Goal: Obtain resource: Download file/media

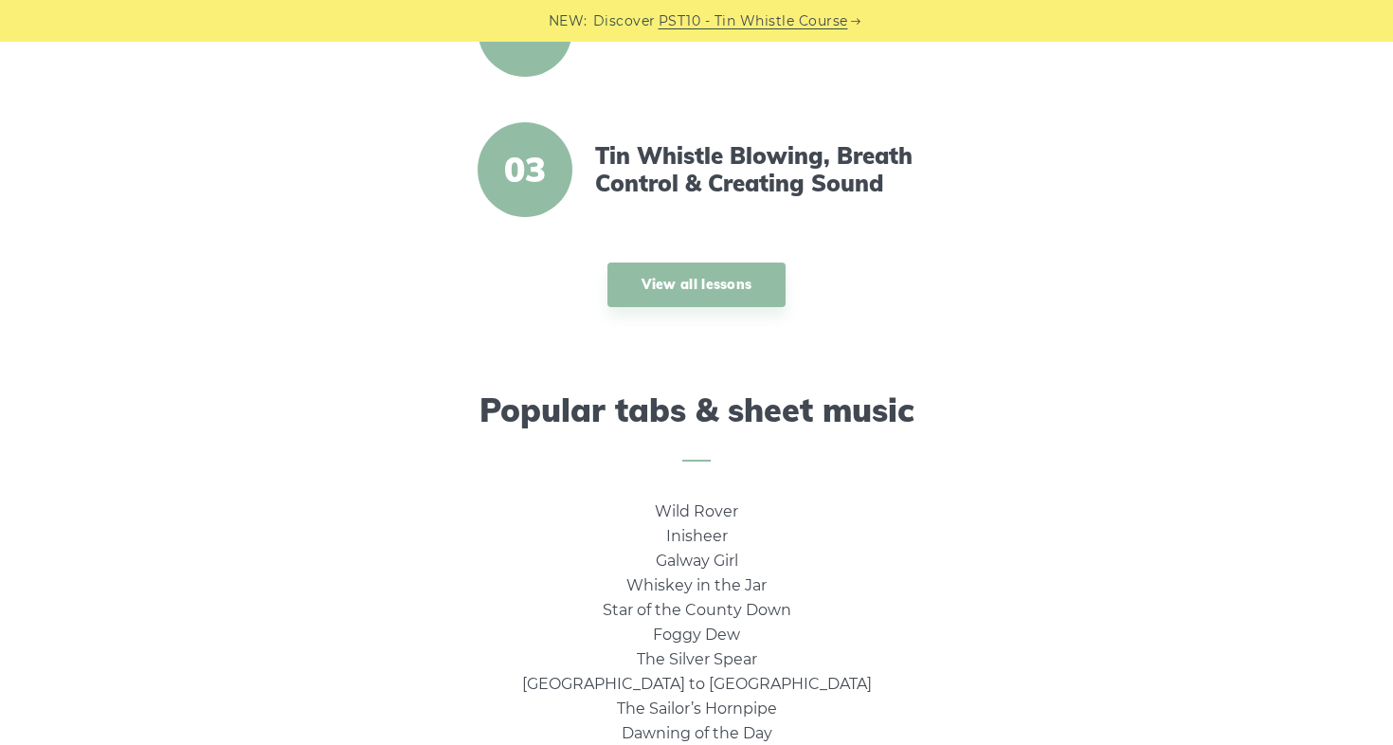
scroll to position [1041, 0]
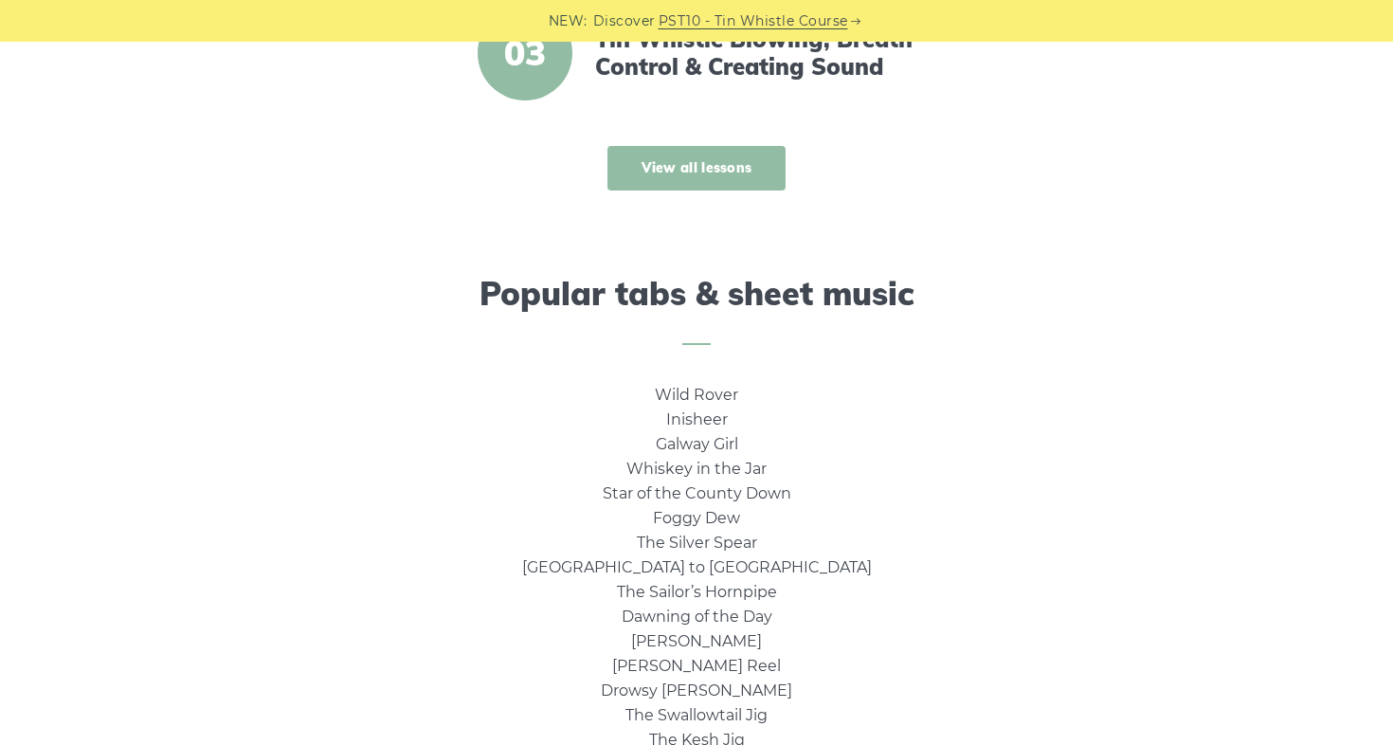
click at [707, 180] on link "View all lessons" at bounding box center [697, 168] width 179 height 45
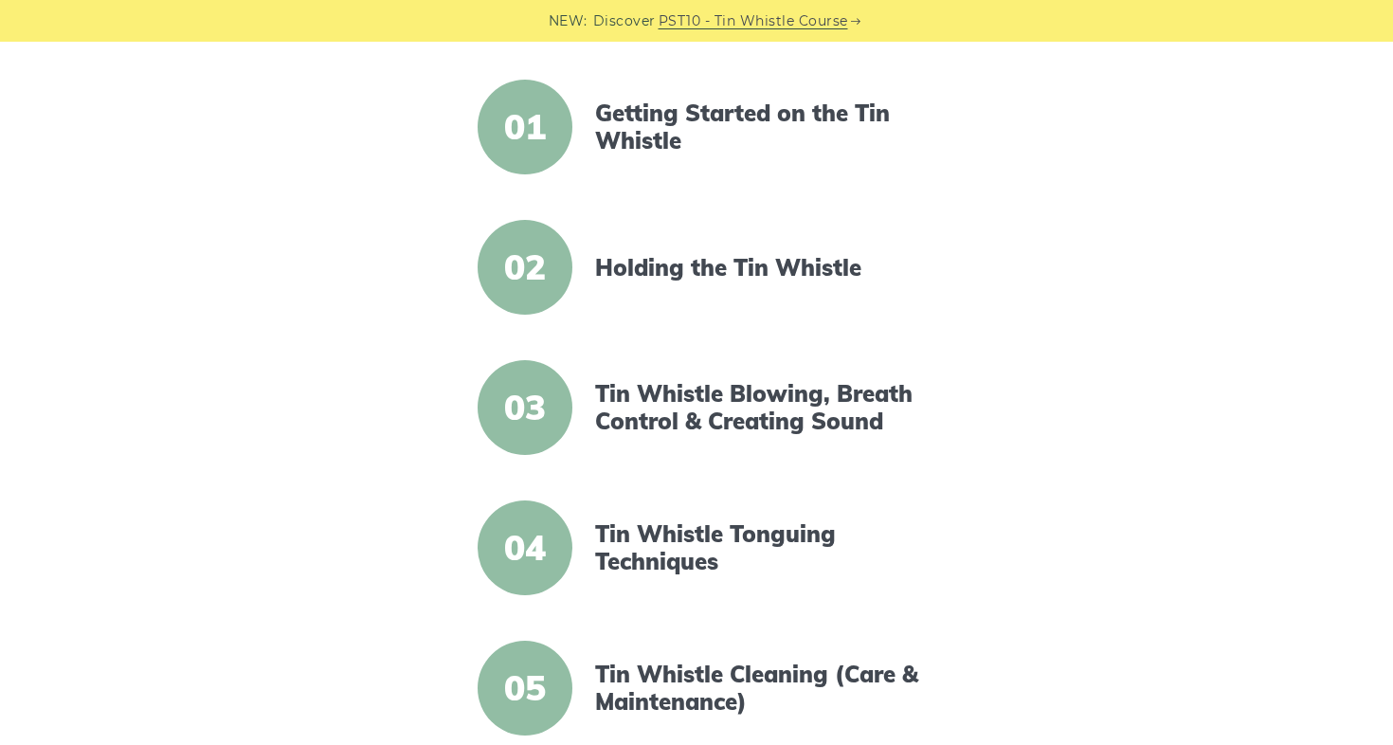
scroll to position [440, 0]
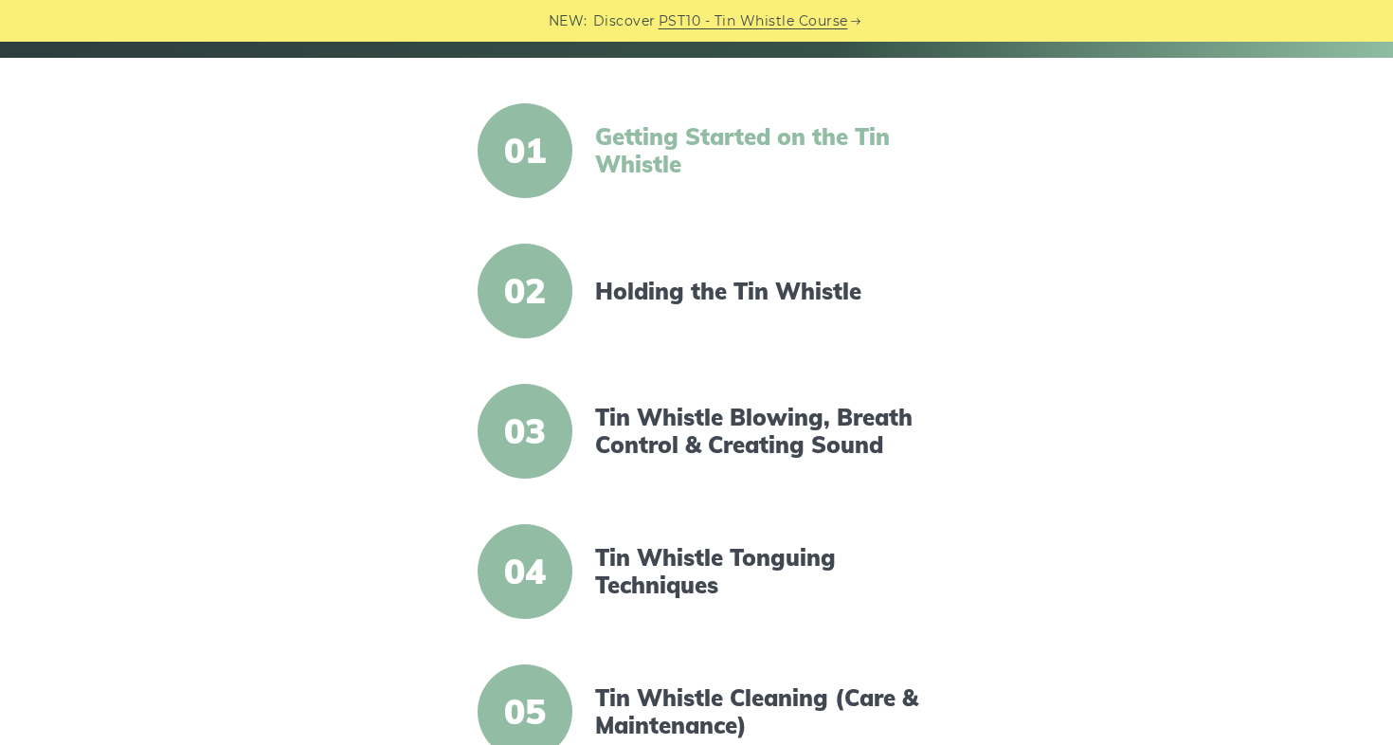
click at [697, 133] on link "Getting Started on the Tin Whistle" at bounding box center [758, 150] width 326 height 55
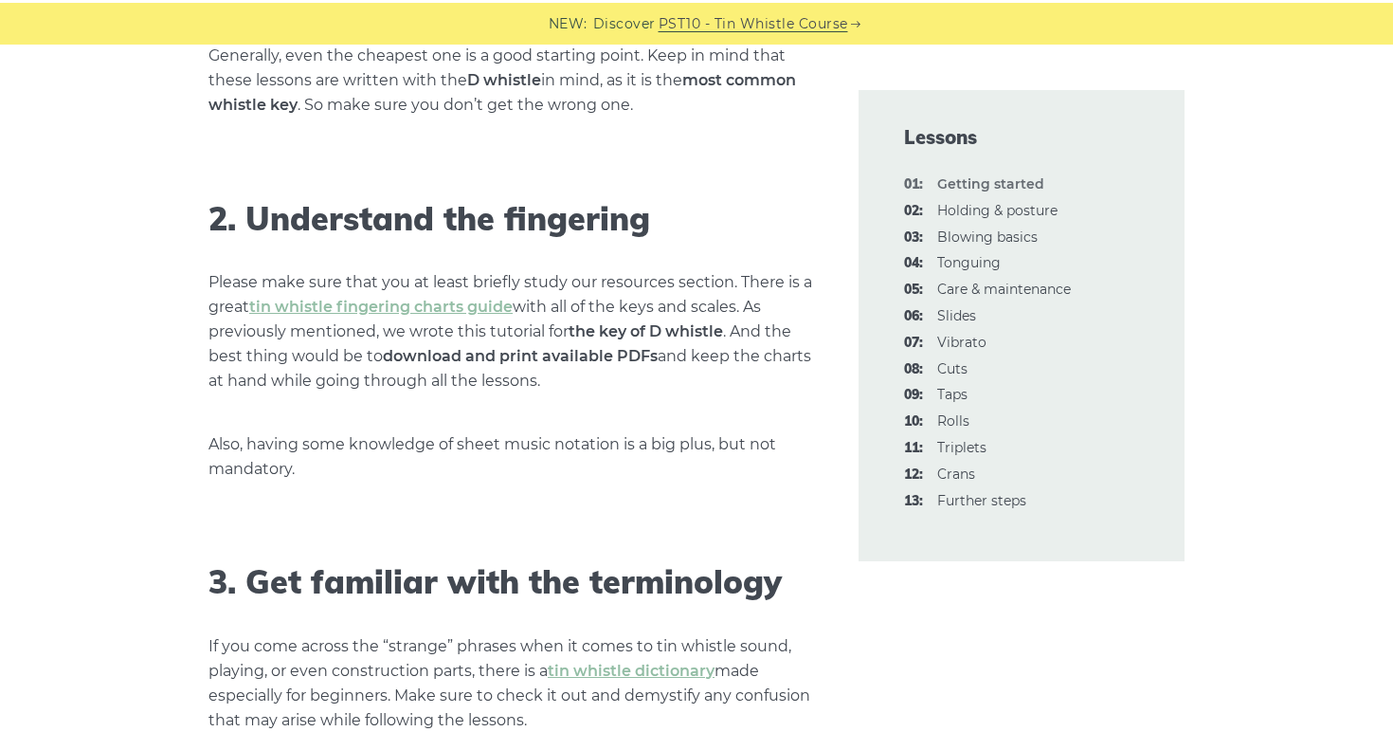
scroll to position [1409, 0]
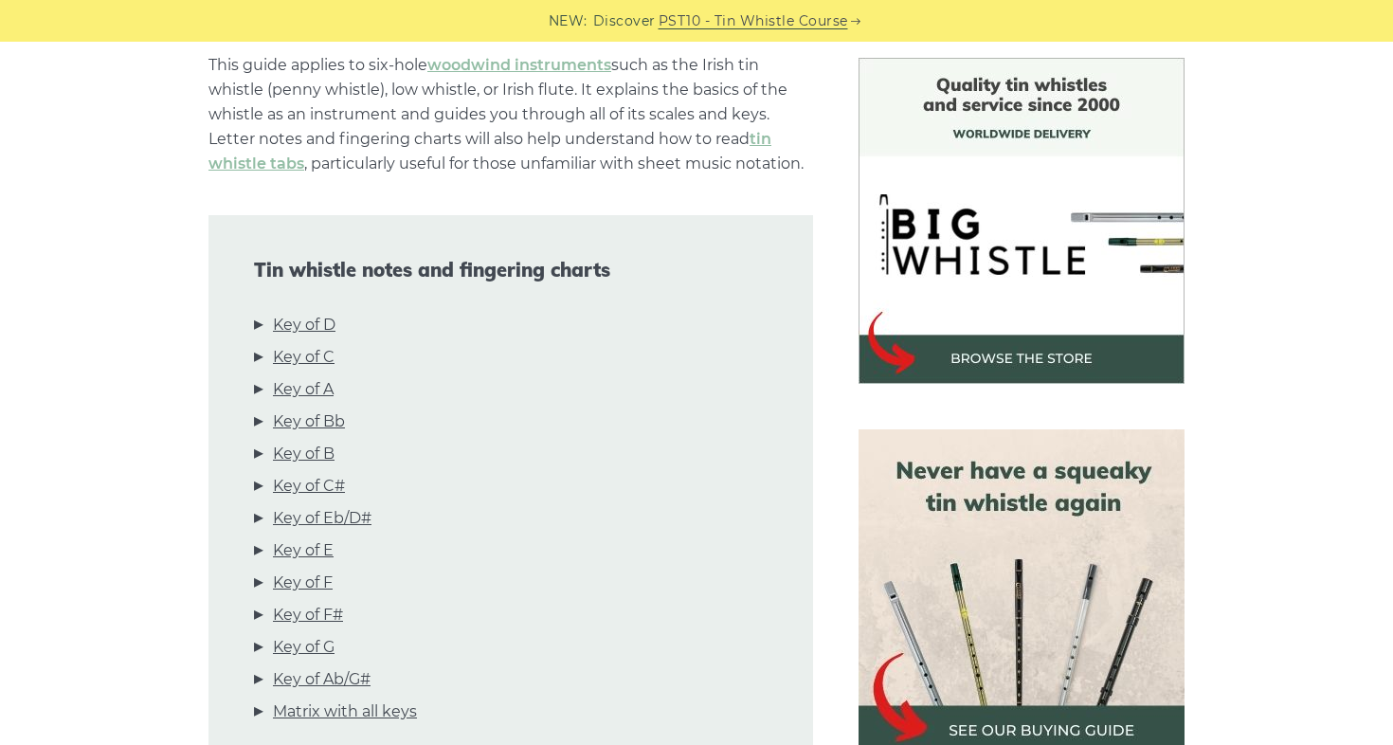
scroll to position [516, 0]
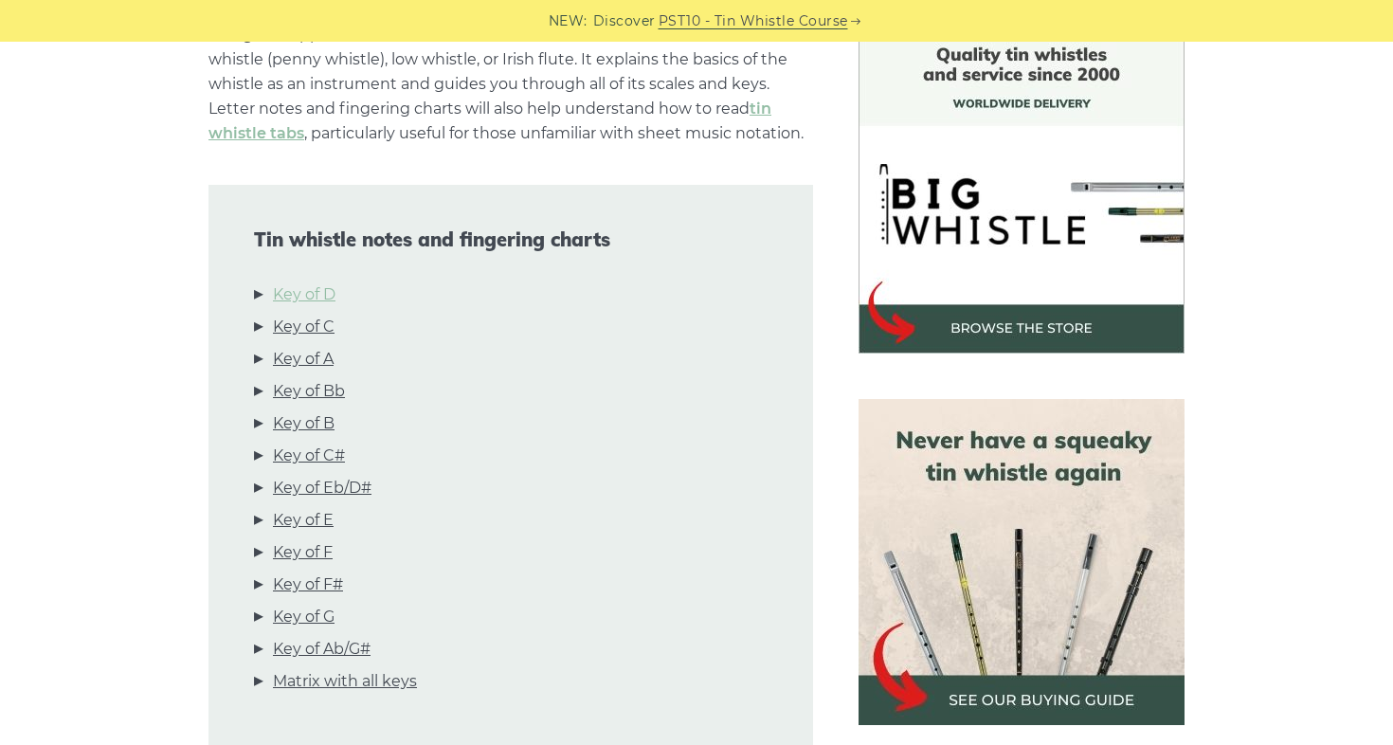
click at [281, 289] on link "Key of D" at bounding box center [304, 294] width 63 height 25
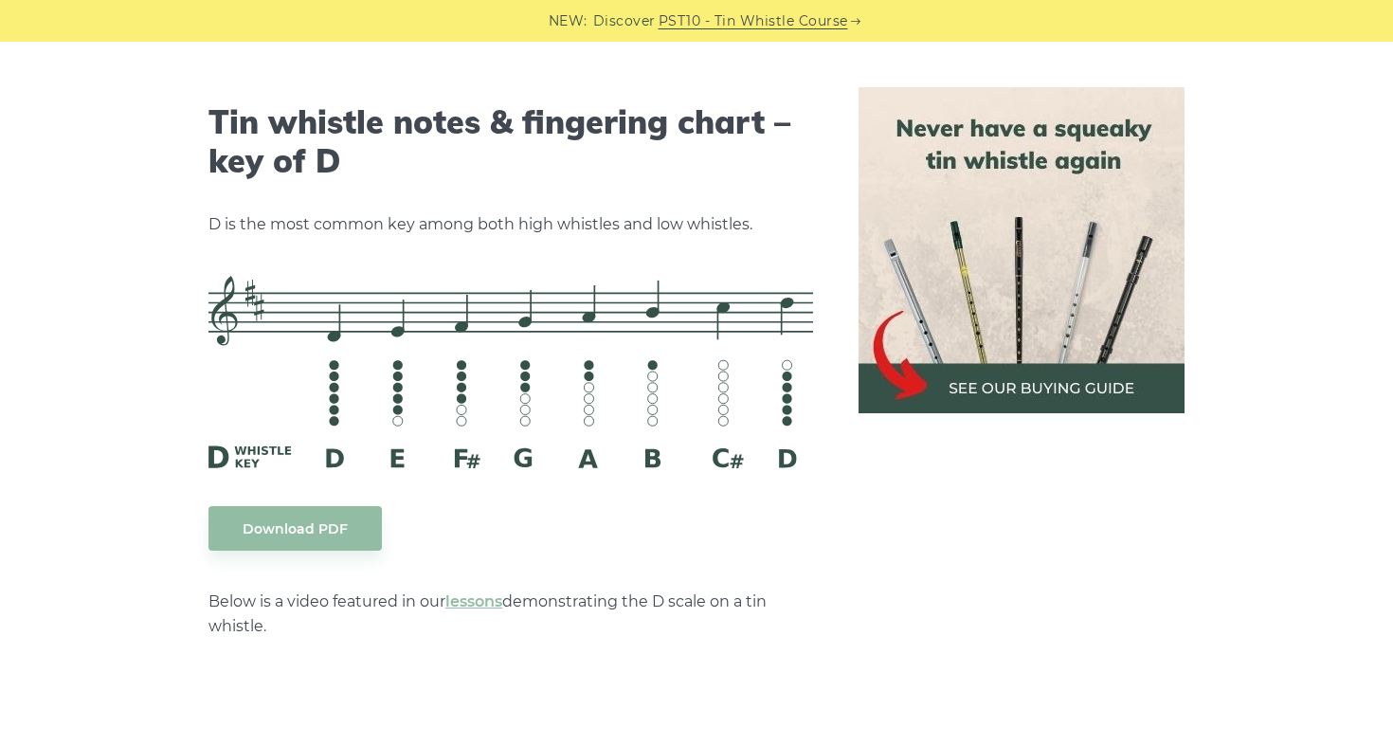
scroll to position [2951, 0]
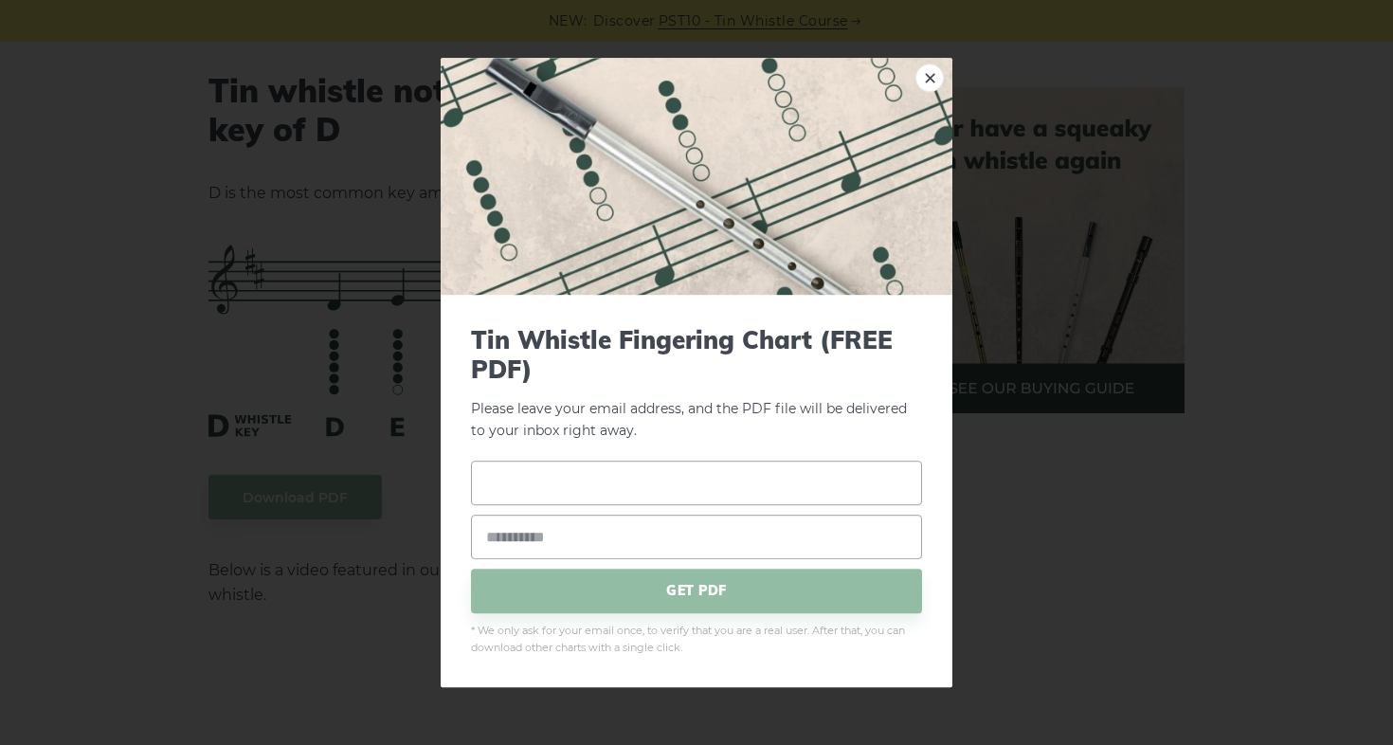
click at [669, 490] on input "text" at bounding box center [696, 483] width 451 height 45
click at [675, 414] on p "Please leave your email address, and the PDF file will be delivered to your inb…" at bounding box center [696, 383] width 451 height 117
click at [651, 483] on input "text" at bounding box center [696, 483] width 451 height 45
type input "**********"
type input "**"
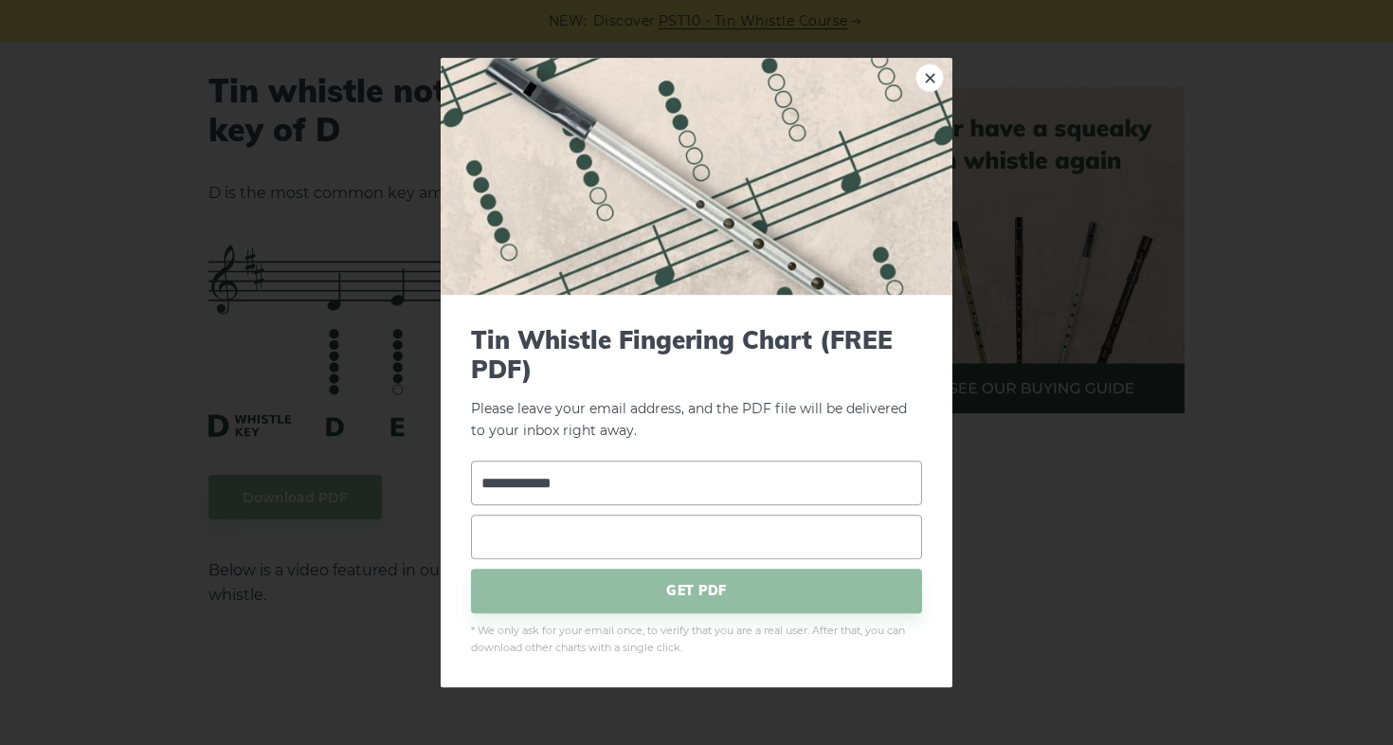
type input "**********"
click at [632, 590] on span "GET PDF" at bounding box center [696, 591] width 451 height 45
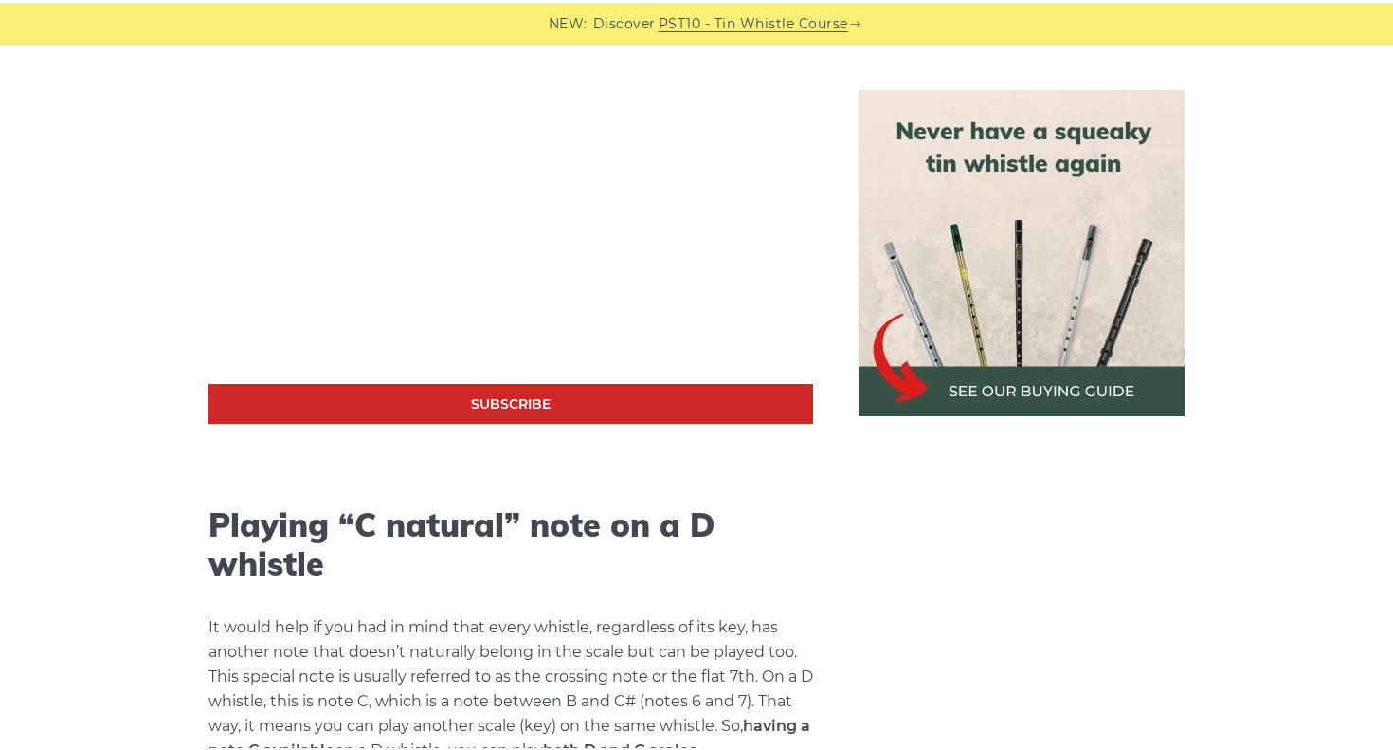
scroll to position [3467, 0]
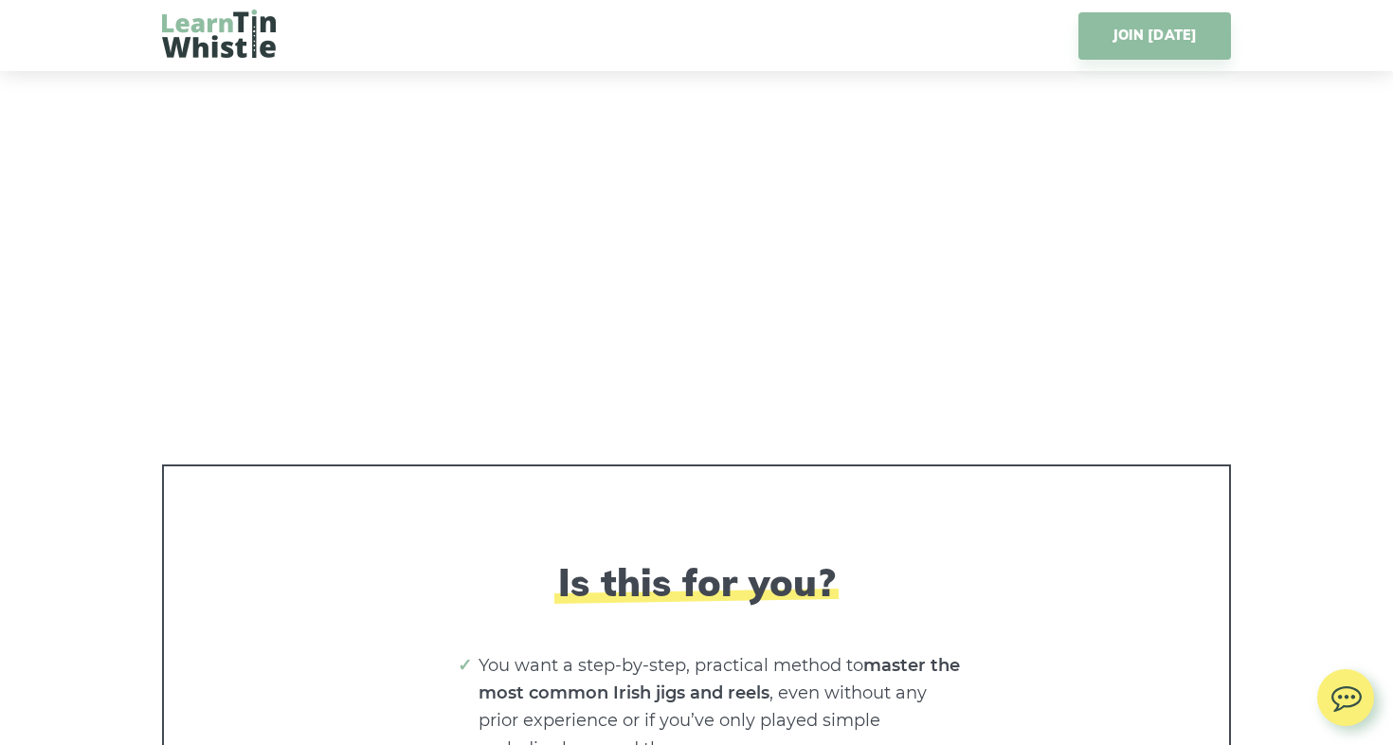
scroll to position [4457, 0]
